Goal: Task Accomplishment & Management: Use online tool/utility

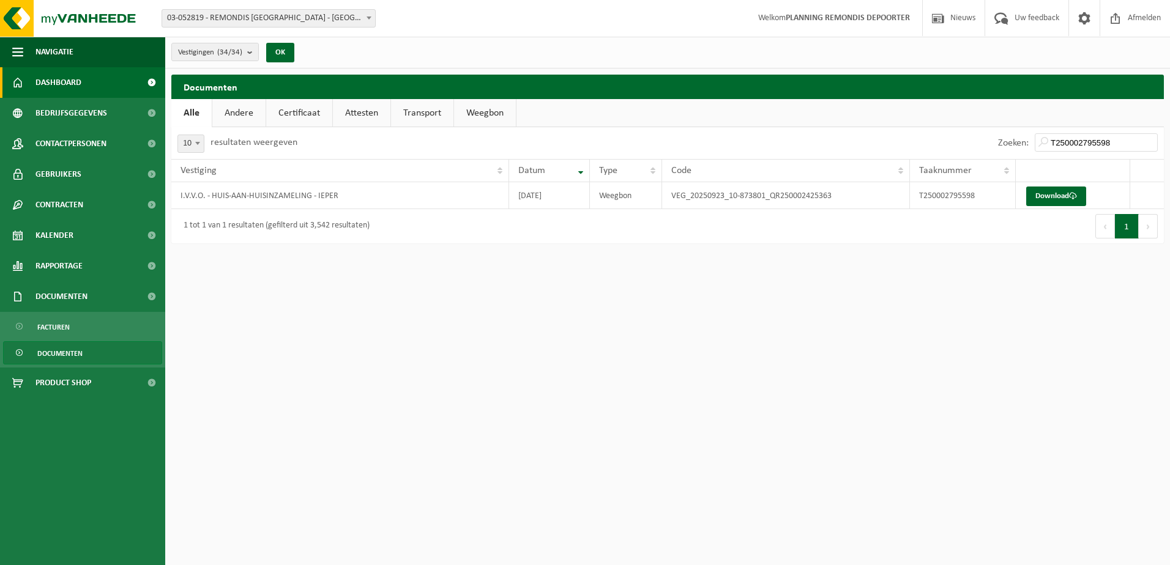
drag, startPoint x: 100, startPoint y: 91, endPoint x: 131, endPoint y: 91, distance: 30.6
click at [100, 91] on link "Dashboard" at bounding box center [82, 82] width 165 height 31
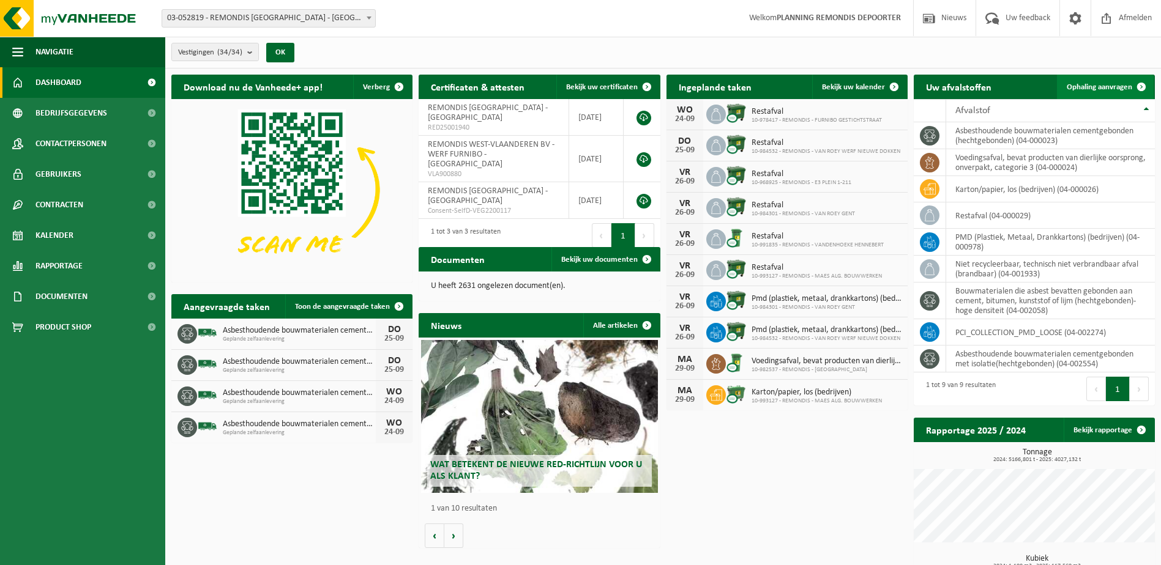
click at [1101, 88] on span "Ophaling aanvragen" at bounding box center [1098, 87] width 65 height 8
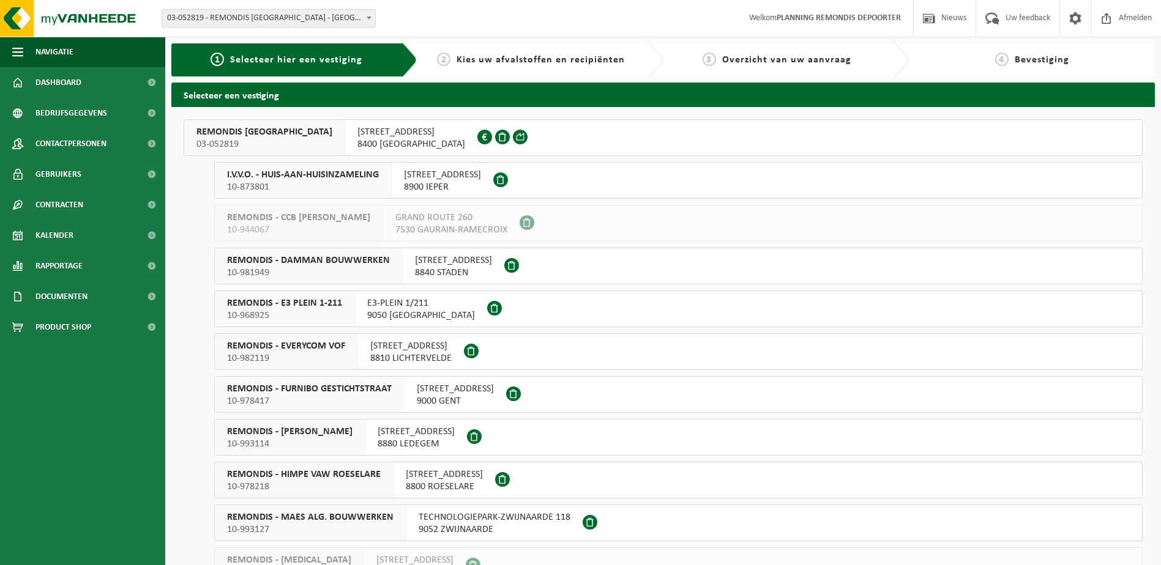
click at [320, 168] on div "I.V.V.O. - HUIS-AAN-HUISINZAMELING 10-873801" at bounding box center [303, 180] width 177 height 35
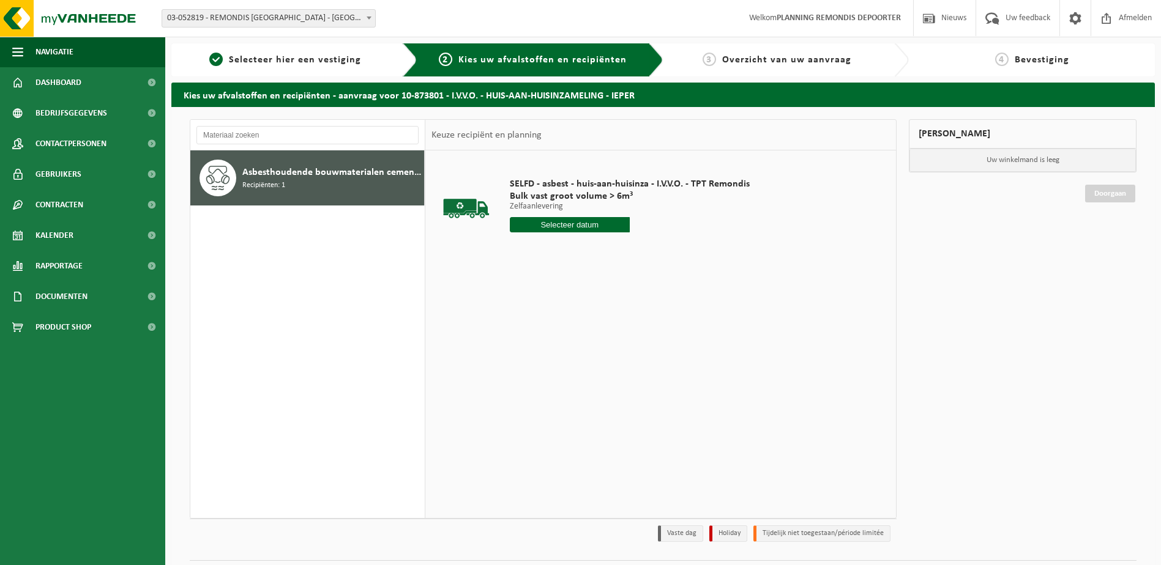
click at [555, 228] on input "text" at bounding box center [570, 224] width 120 height 15
click at [580, 354] on div "25" at bounding box center [585, 353] width 21 height 20
type input "Van 2025-09-25"
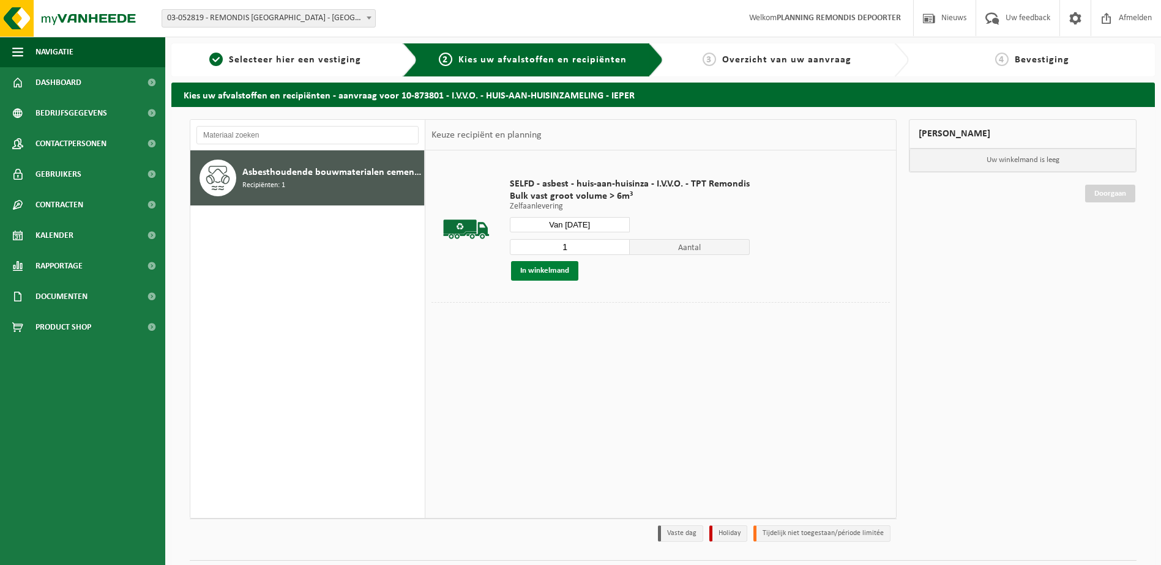
click at [560, 268] on button "In winkelmand" at bounding box center [544, 271] width 67 height 20
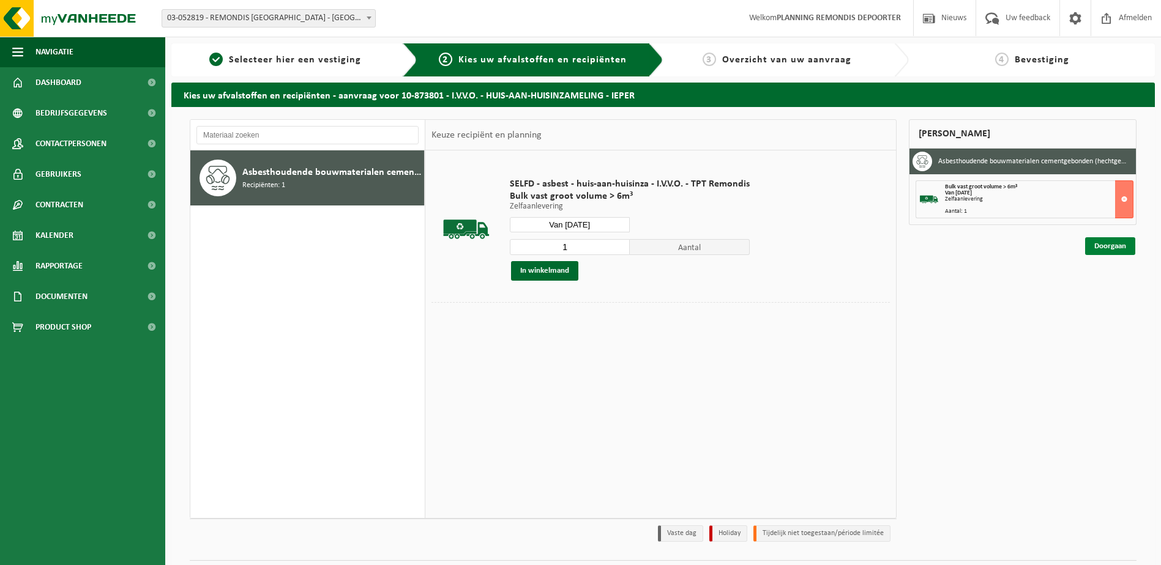
click at [1123, 250] on link "Doorgaan" at bounding box center [1110, 246] width 50 height 18
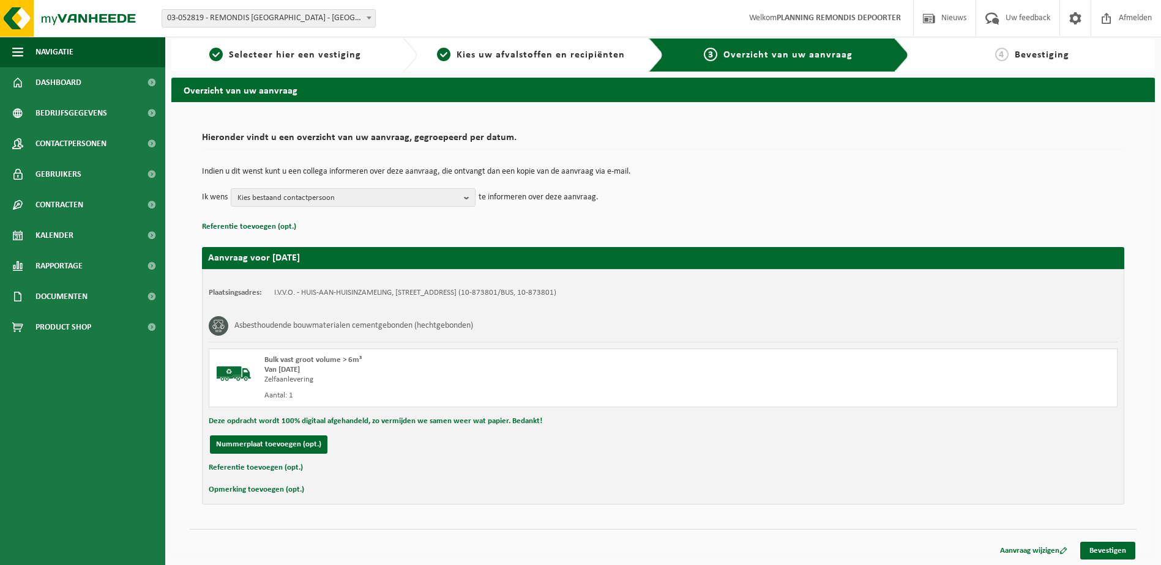
scroll to position [6, 0]
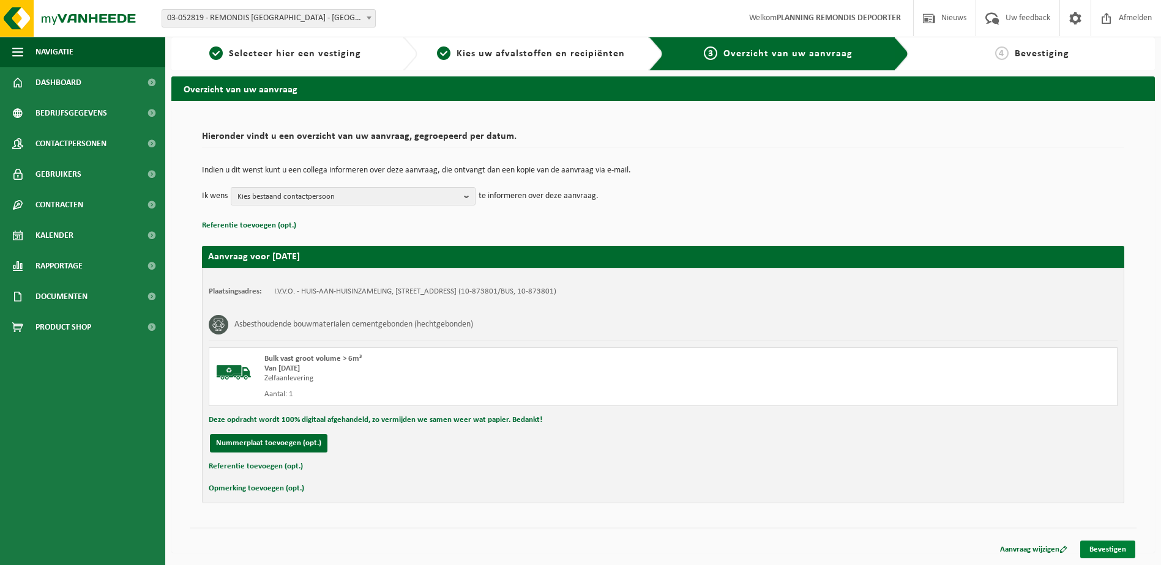
click at [1115, 546] on link "Bevestigen" at bounding box center [1107, 550] width 55 height 18
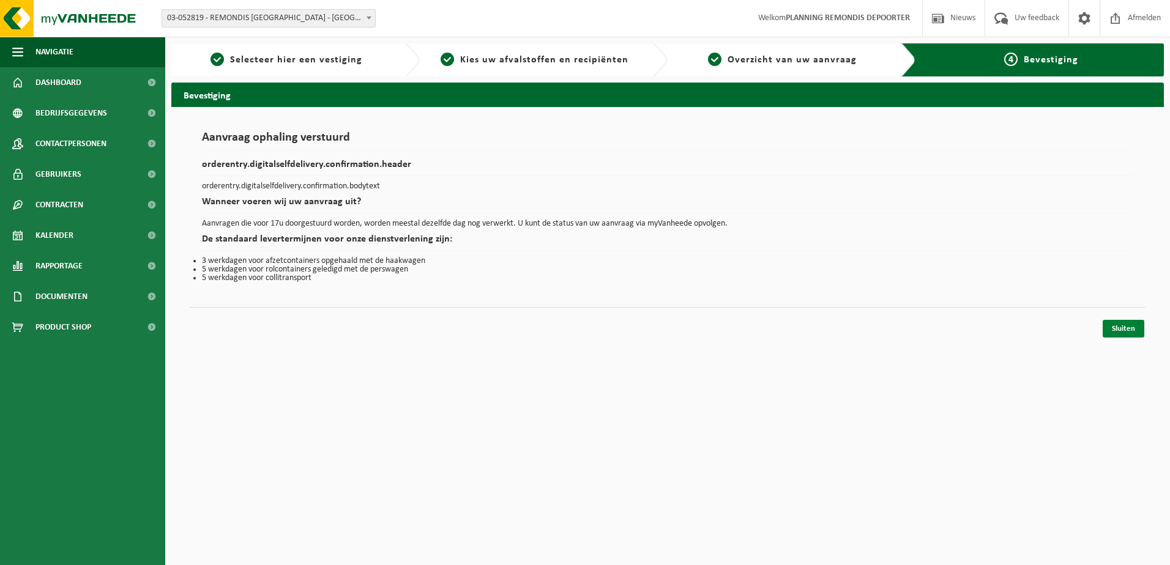
click at [1117, 331] on link "Sluiten" at bounding box center [1124, 329] width 42 height 18
